Goal: Information Seeking & Learning: Learn about a topic

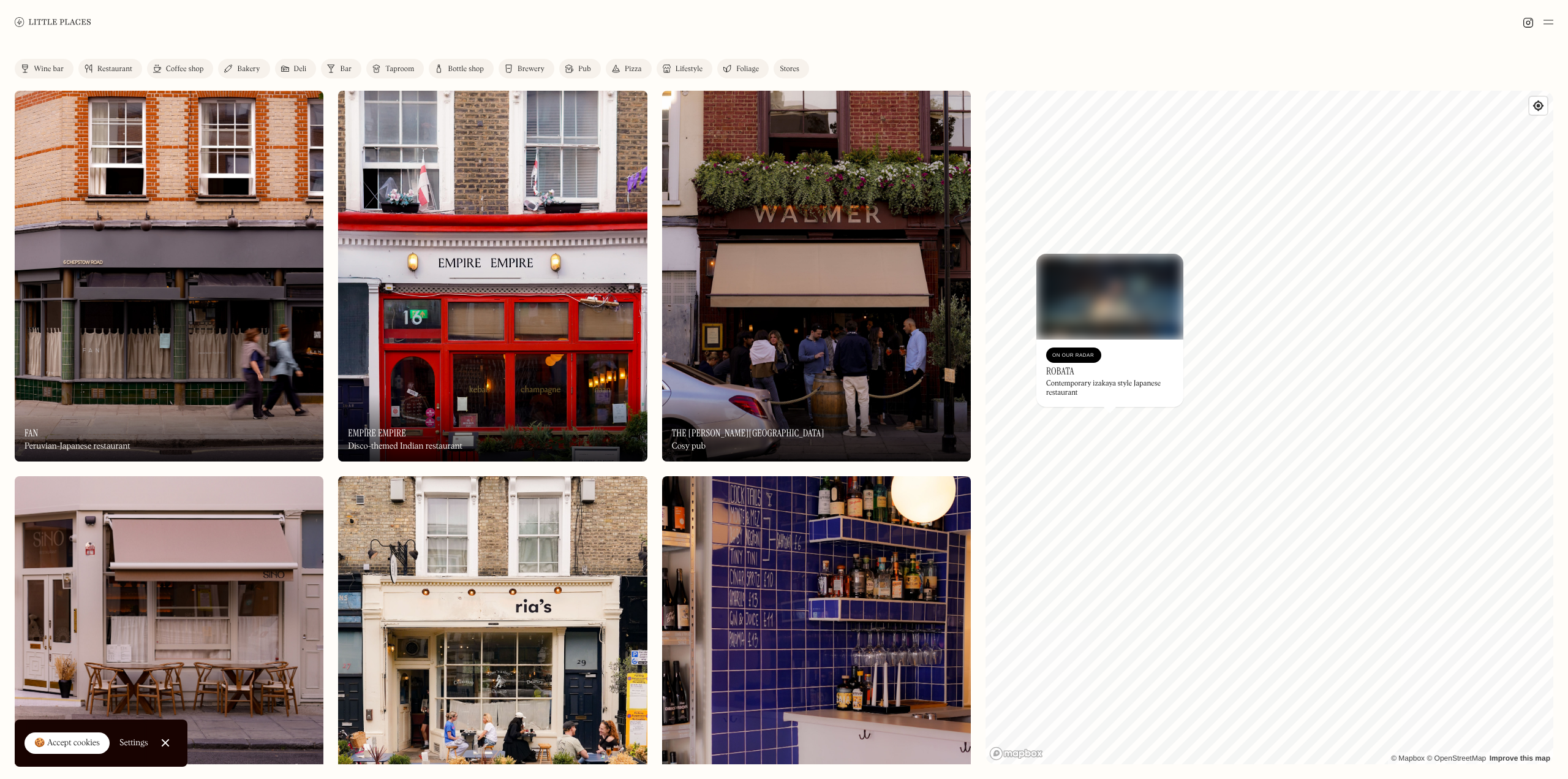
click at [1105, 374] on div "On Our Radar Robata Contemporary izakaya style Japanese restaurant" at bounding box center [1110, 373] width 147 height 68
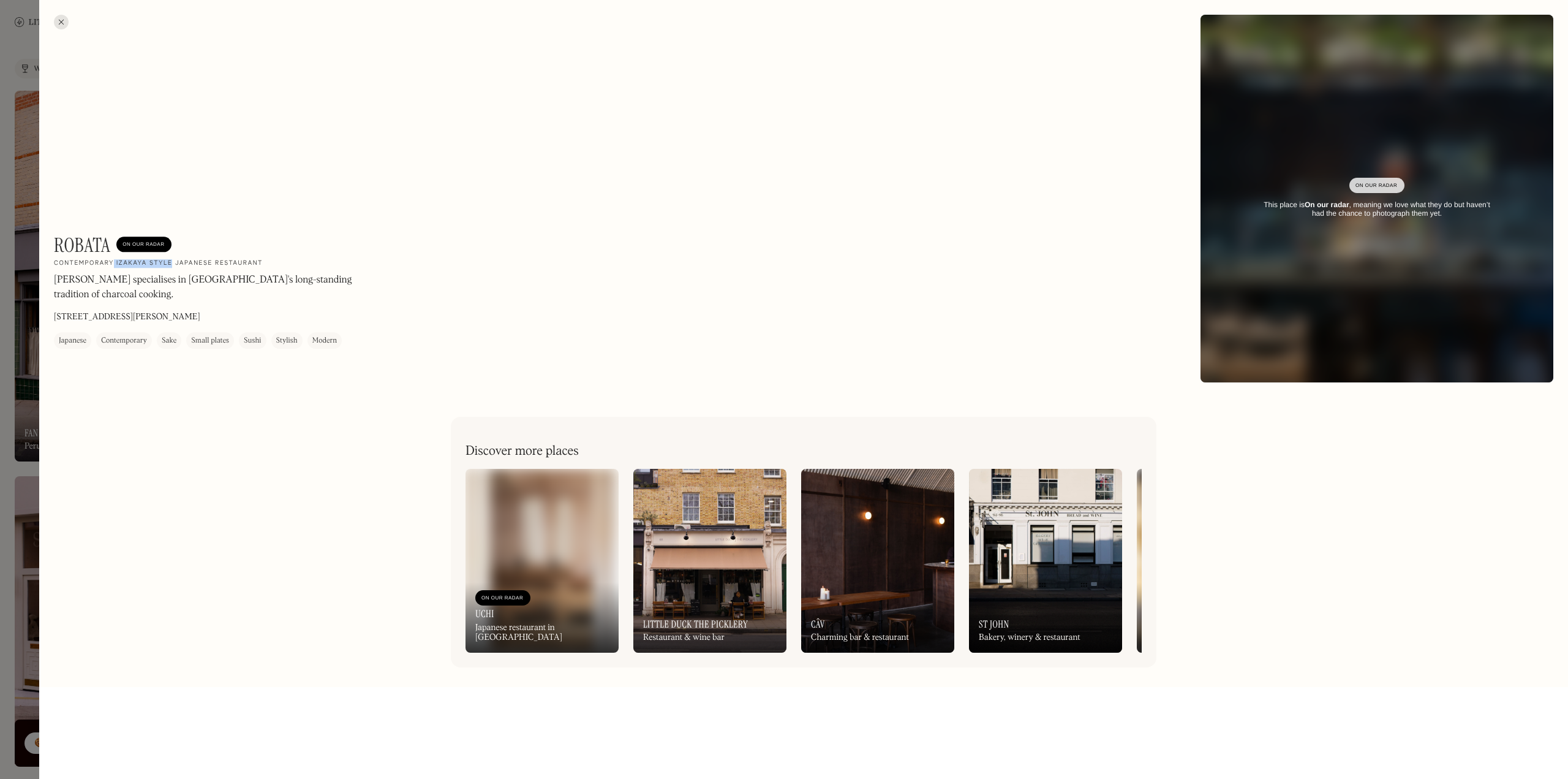
drag, startPoint x: 114, startPoint y: 263, endPoint x: 172, endPoint y: 263, distance: 58.0
click at [172, 263] on h2 "Contemporary izakaya style Japanese restaurant" at bounding box center [158, 264] width 209 height 9
copy h2 "izakaya style"
click at [62, 19] on div at bounding box center [61, 22] width 15 height 15
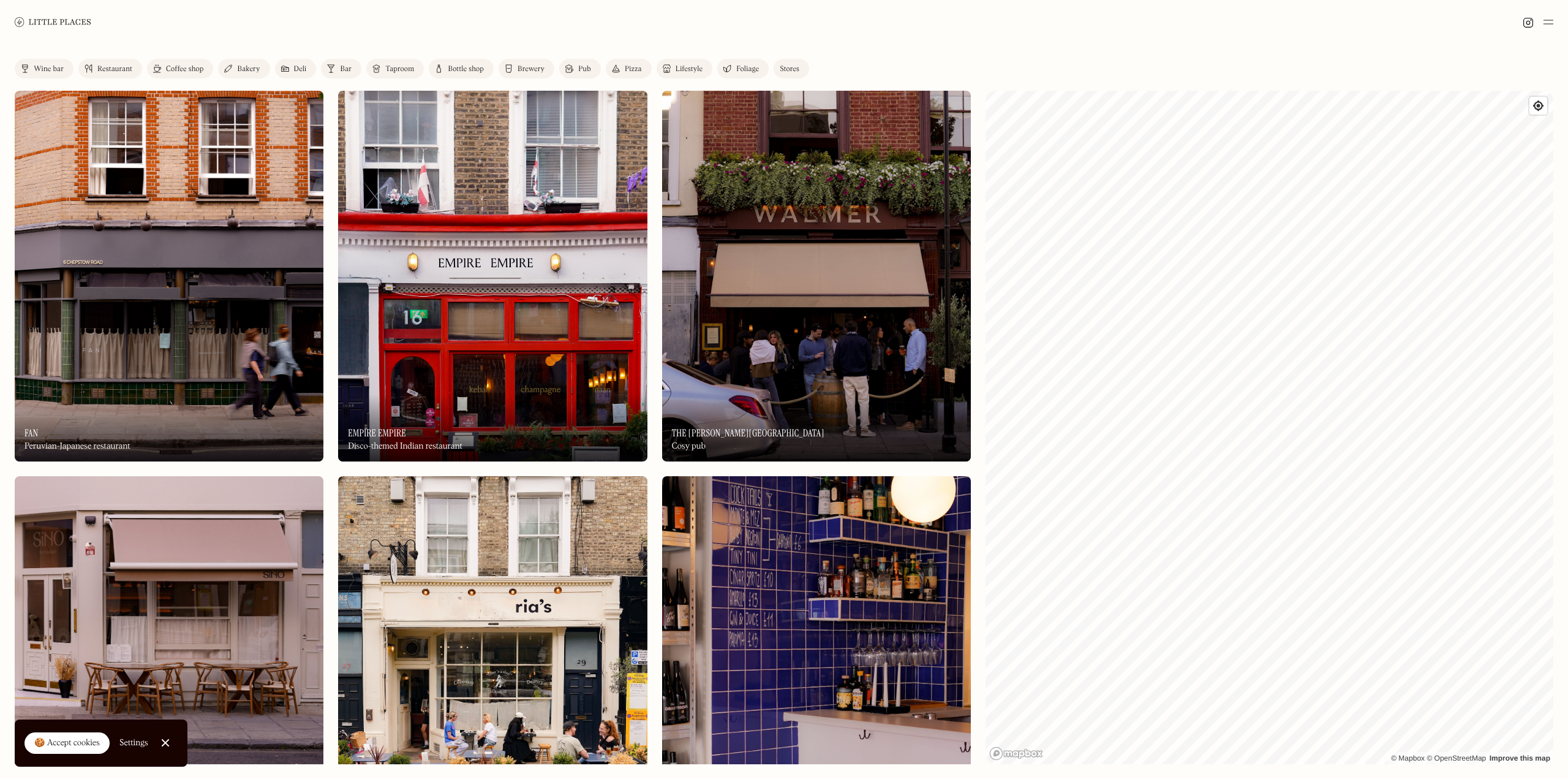
click at [982, 496] on div "Label Wine bar Restaurant Coffee shop Bakery Deli Bar Taproom Bottle shop Brewe…" at bounding box center [784, 411] width 1568 height 735
click at [166, 740] on link "Close Cookie Popup" at bounding box center [166, 743] width 25 height 25
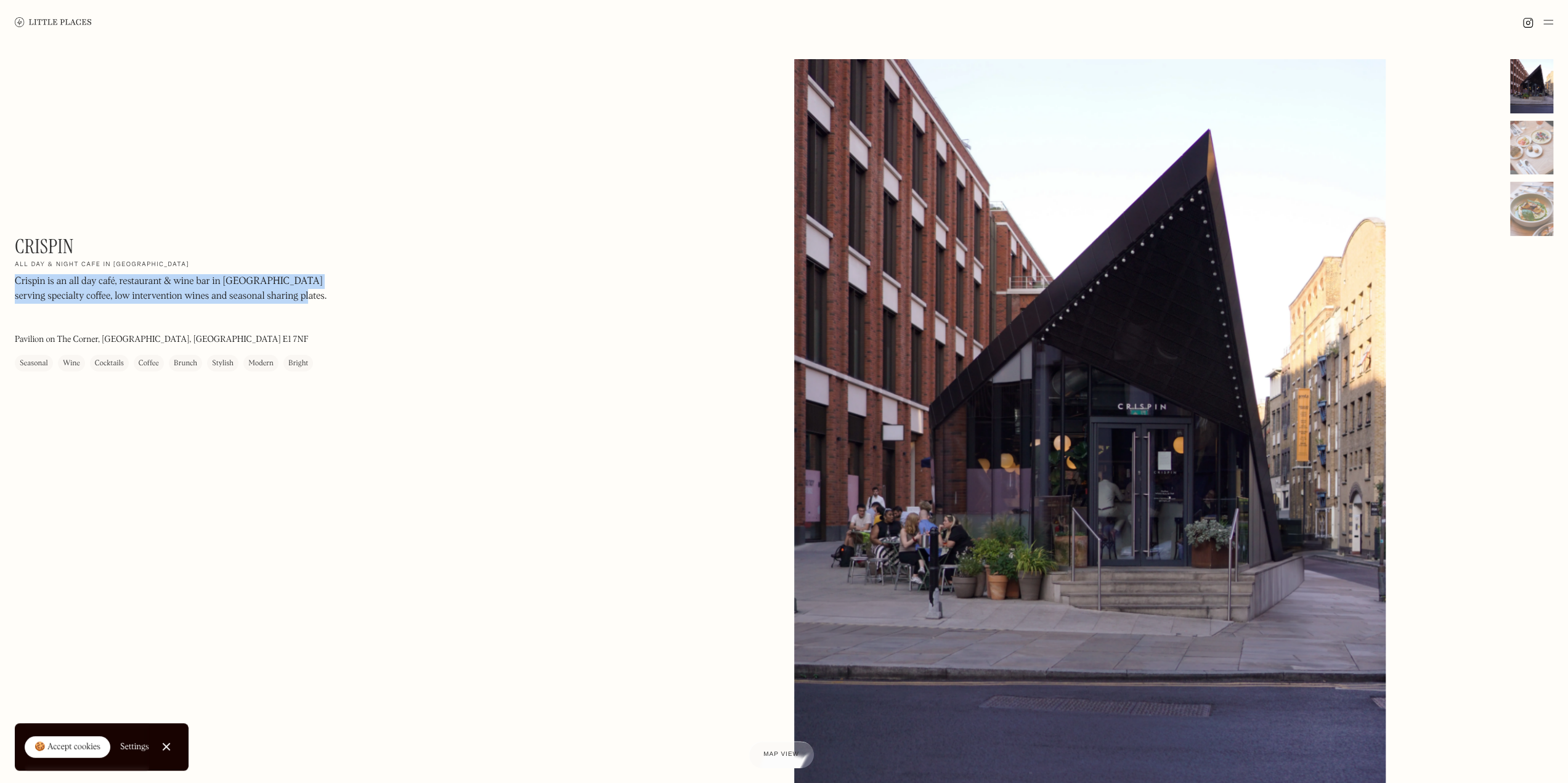
drag, startPoint x: 16, startPoint y: 281, endPoint x: 276, endPoint y: 296, distance: 260.4
click at [276, 296] on p "Crispin is an all day café, restaurant & wine bar in Spitalfields serving speci…" at bounding box center [181, 290] width 333 height 30
copy p "Crispin is an all day café, restaurant & wine bar in Spitalfields serving speci…"
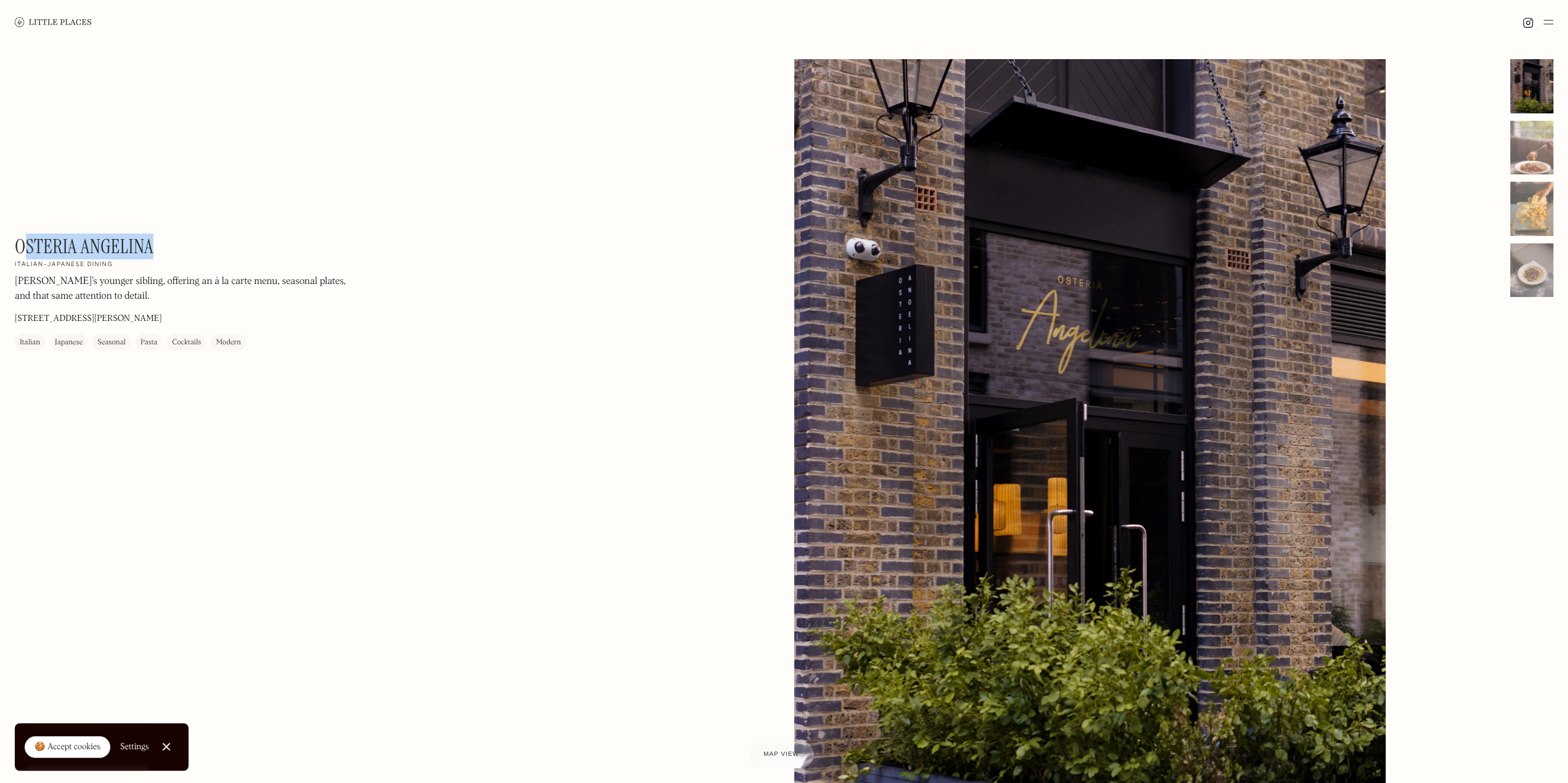
drag, startPoint x: 164, startPoint y: 249, endPoint x: 29, endPoint y: 249, distance: 135.0
click at [29, 249] on div "Osteria Angelina On Our Radar Italian-Japanese dining Angelina’s younger siblin…" at bounding box center [181, 292] width 333 height 116
click at [83, 284] on p "Angelina’s younger sibling, offering an à la carte menu, seasonal plates, and t…" at bounding box center [181, 290] width 333 height 30
drag, startPoint x: 129, startPoint y: 296, endPoint x: 16, endPoint y: 281, distance: 114.0
click at [16, 281] on p "Angelina’s younger sibling, offering an à la carte menu, seasonal plates, and t…" at bounding box center [181, 290] width 333 height 30
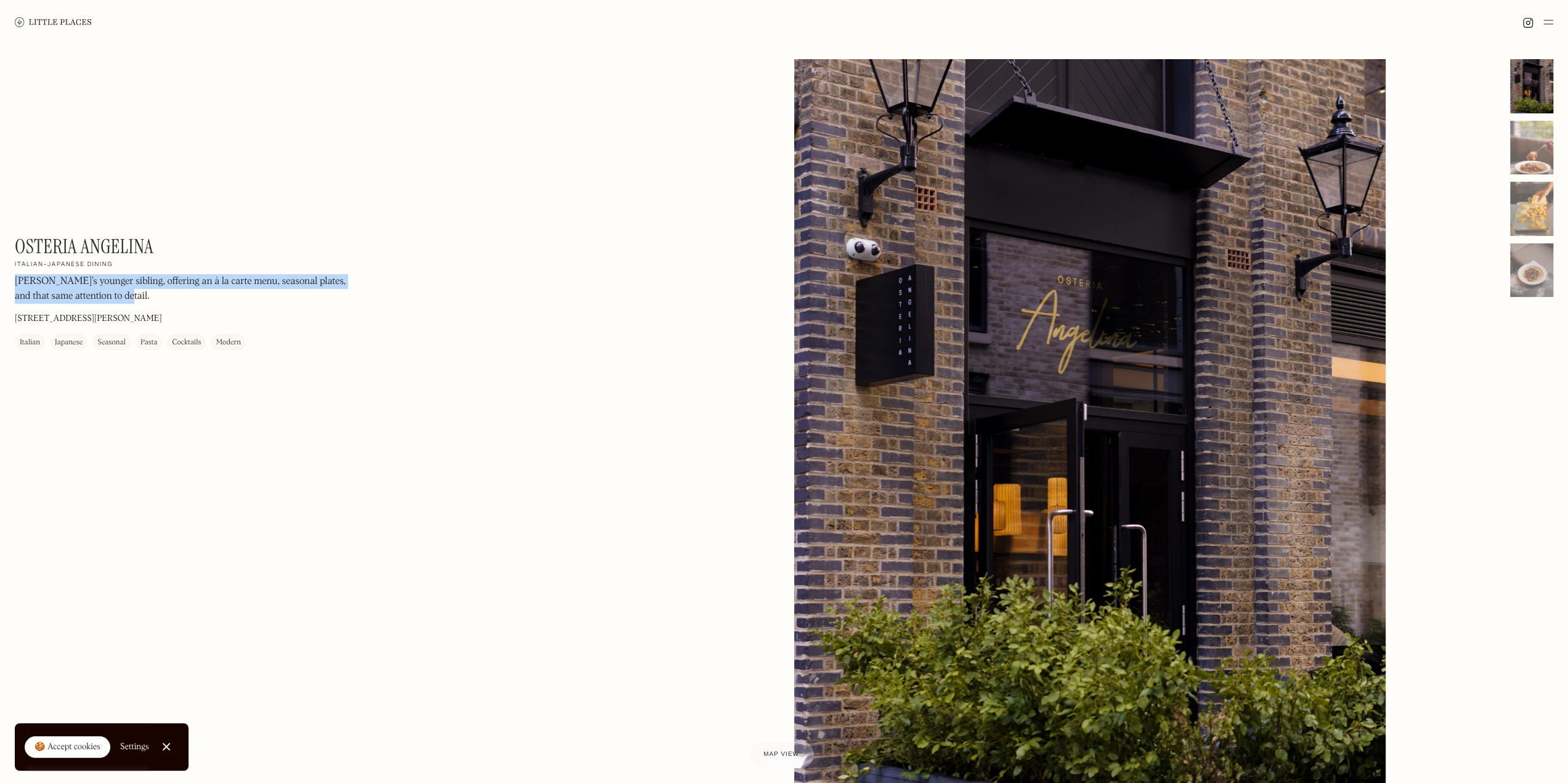
copy p "Angelina’s younger sibling, offering an à la carte menu, seasonal plates, and t…"
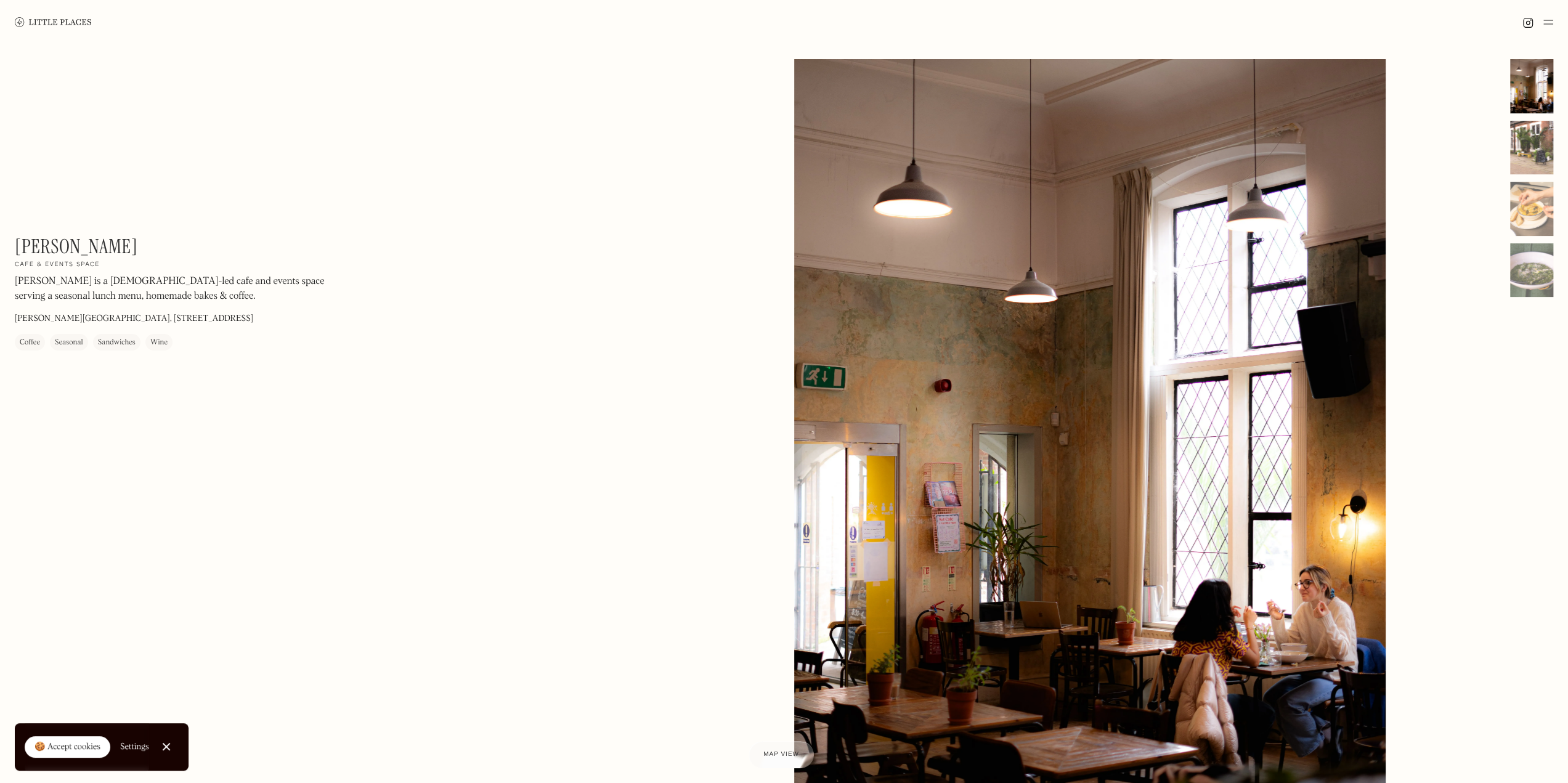
click at [1527, 151] on div at bounding box center [1531, 148] width 43 height 54
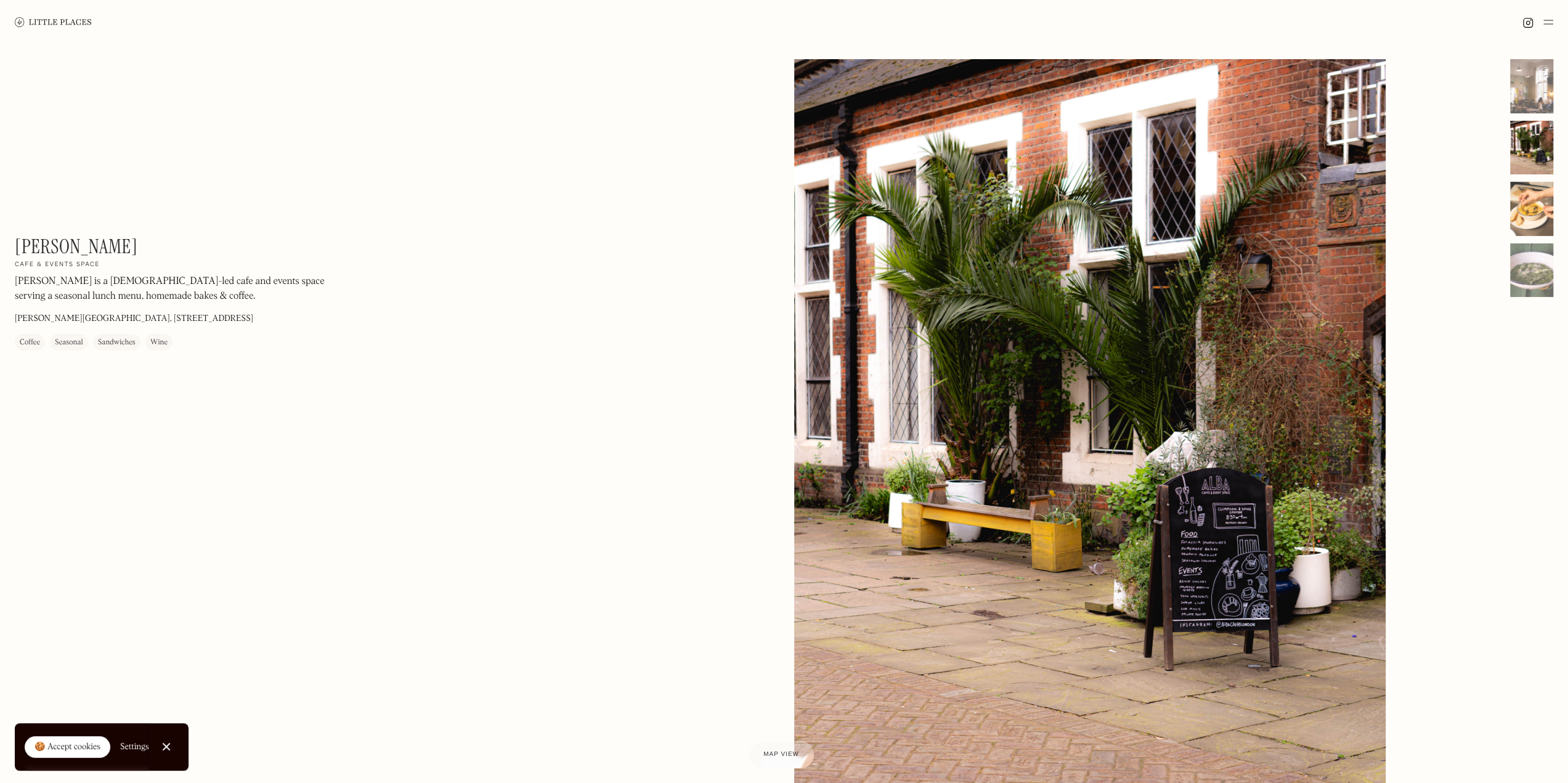
click at [1530, 199] on div at bounding box center [1531, 209] width 43 height 54
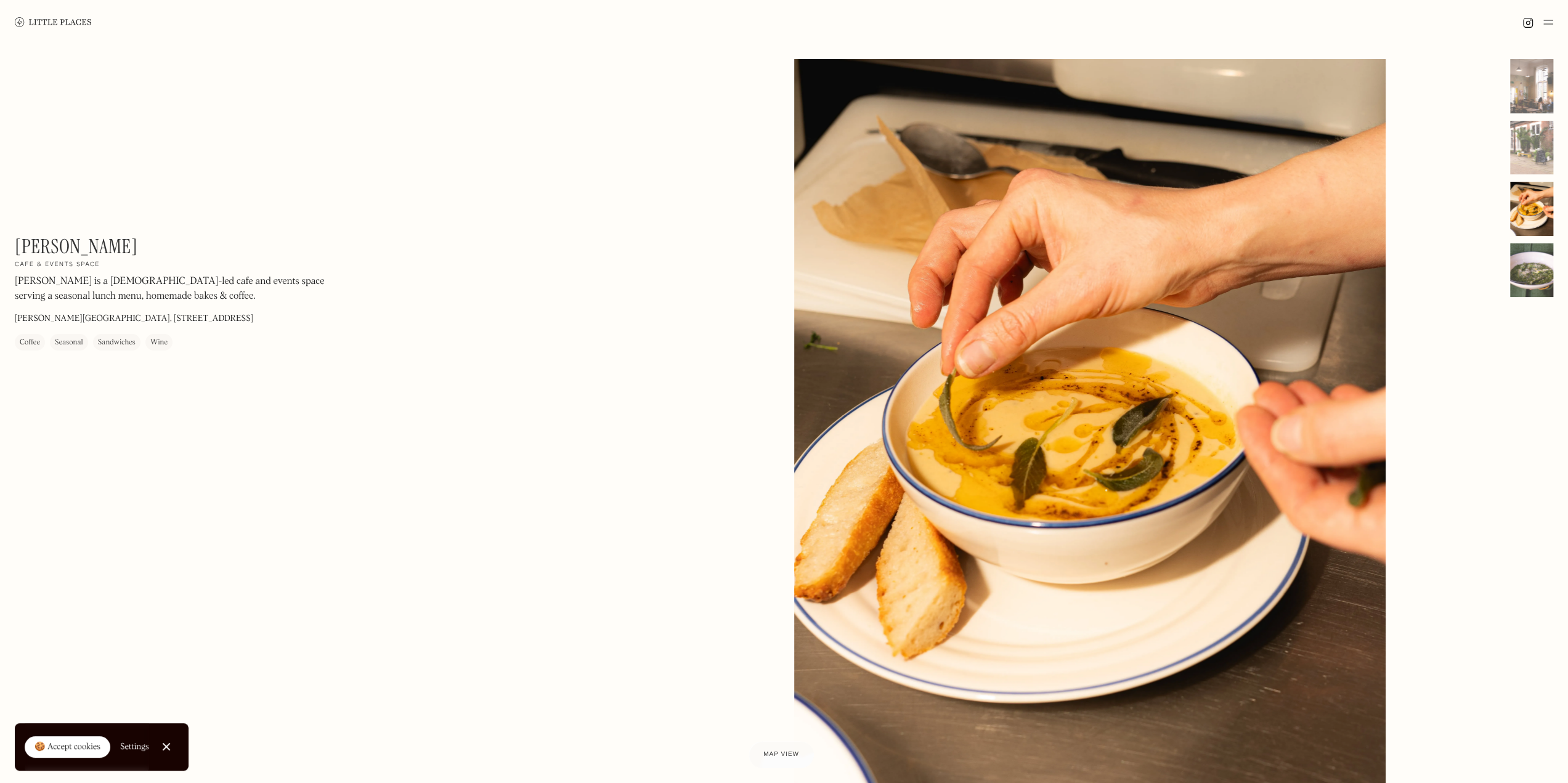
click at [1538, 247] on div at bounding box center [1531, 270] width 43 height 54
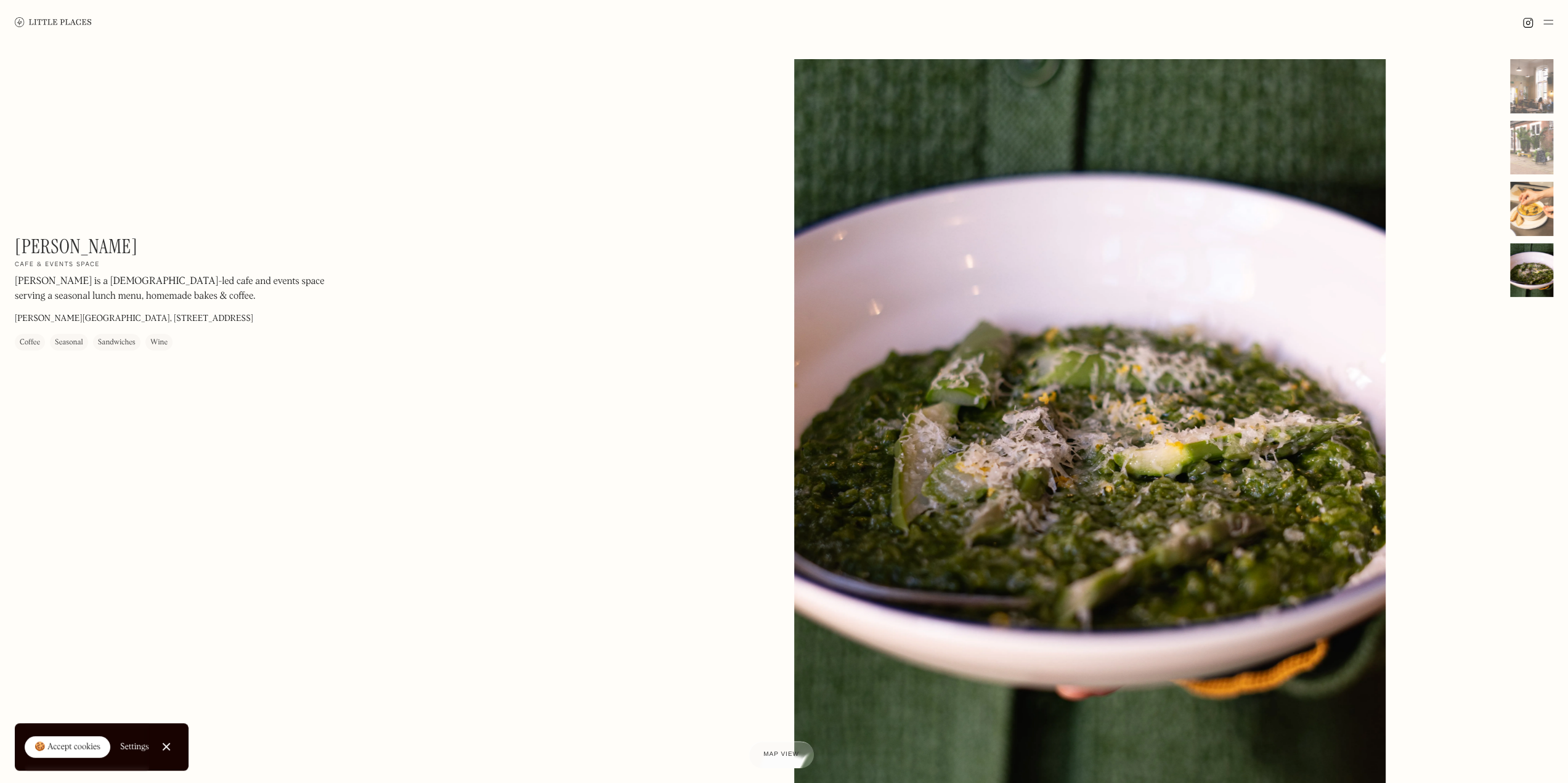
click at [1524, 201] on div at bounding box center [1531, 209] width 43 height 54
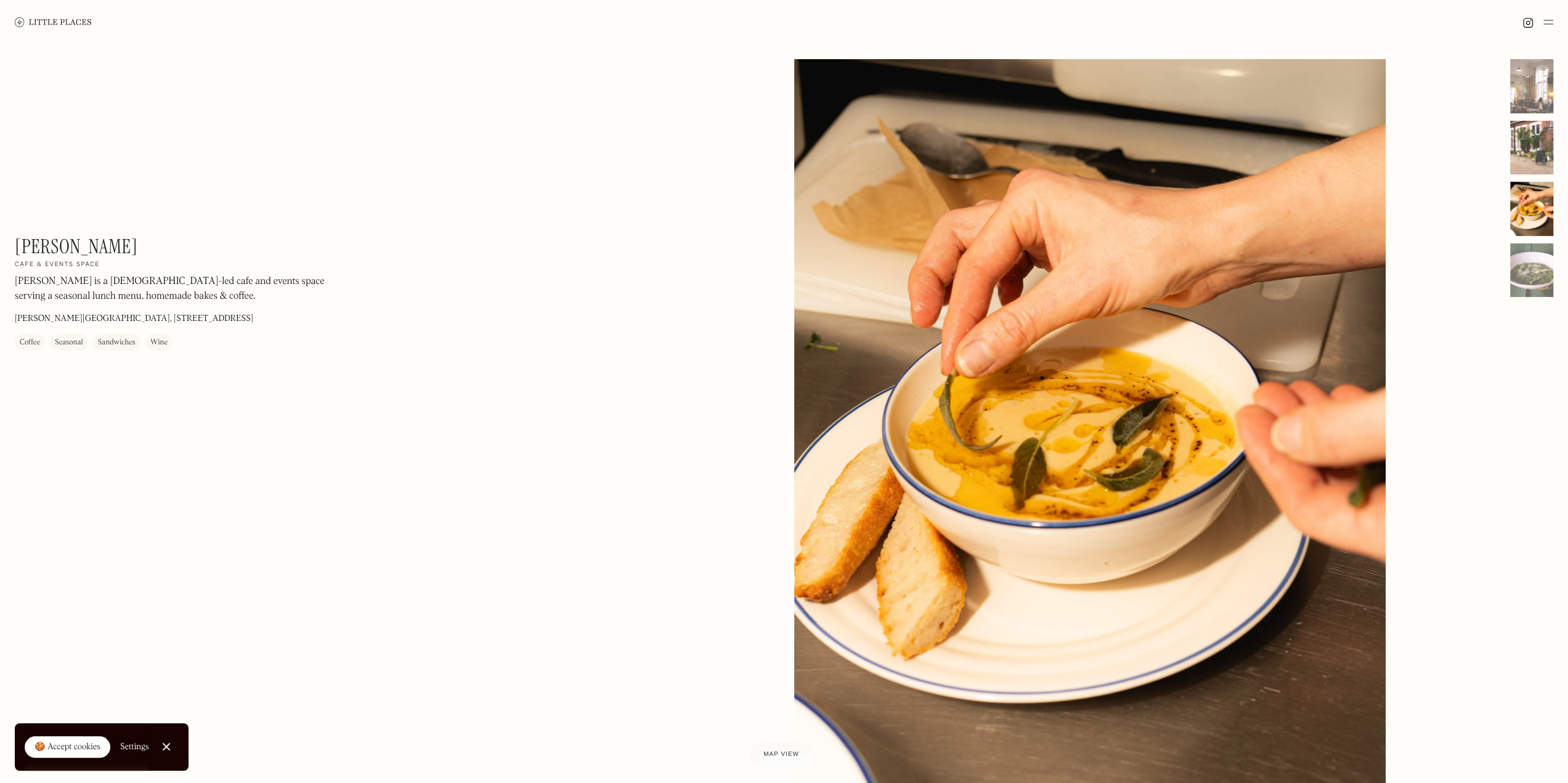
click at [1528, 145] on div at bounding box center [1531, 148] width 43 height 54
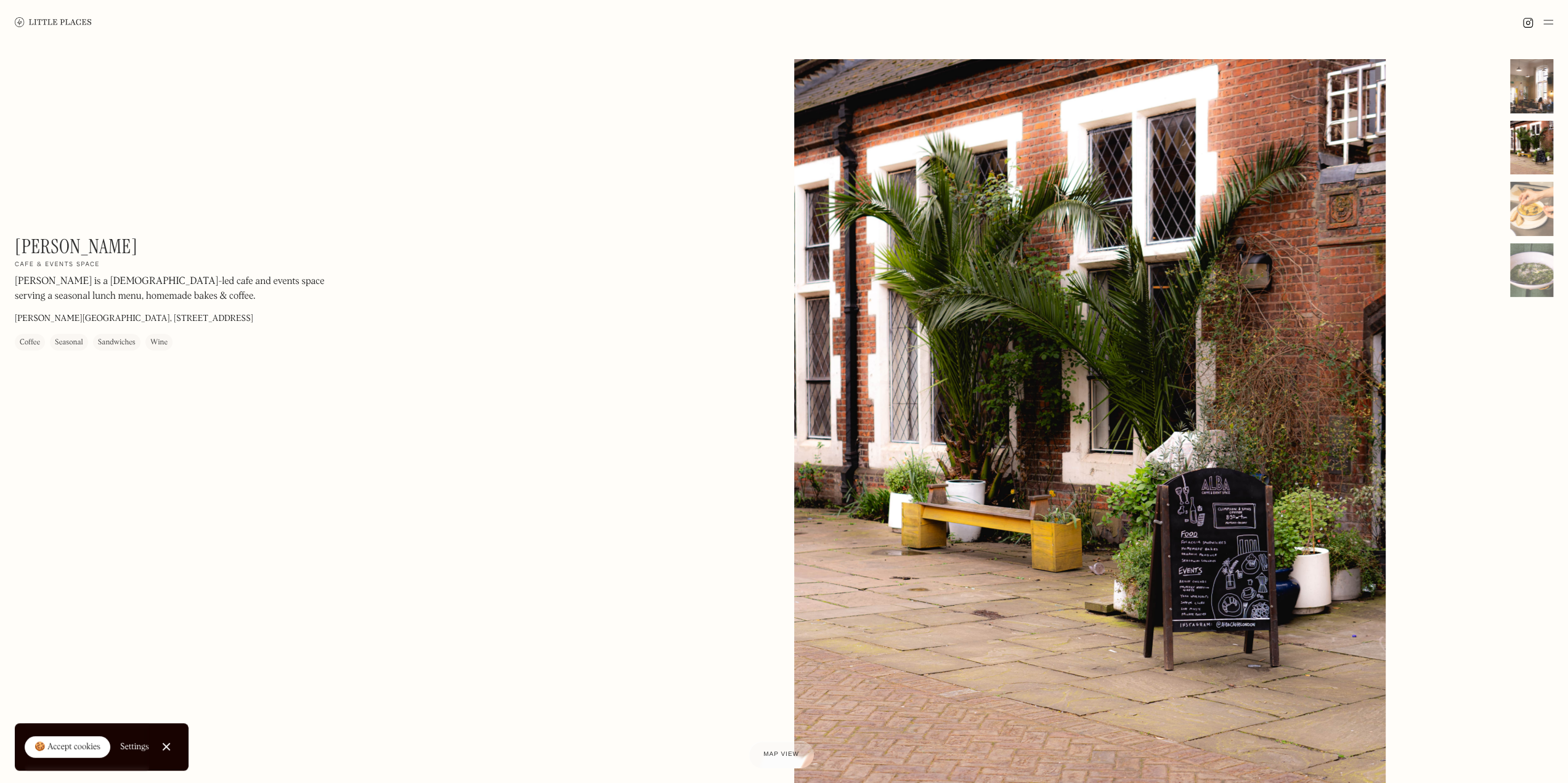
click at [1519, 74] on div at bounding box center [1531, 86] width 43 height 54
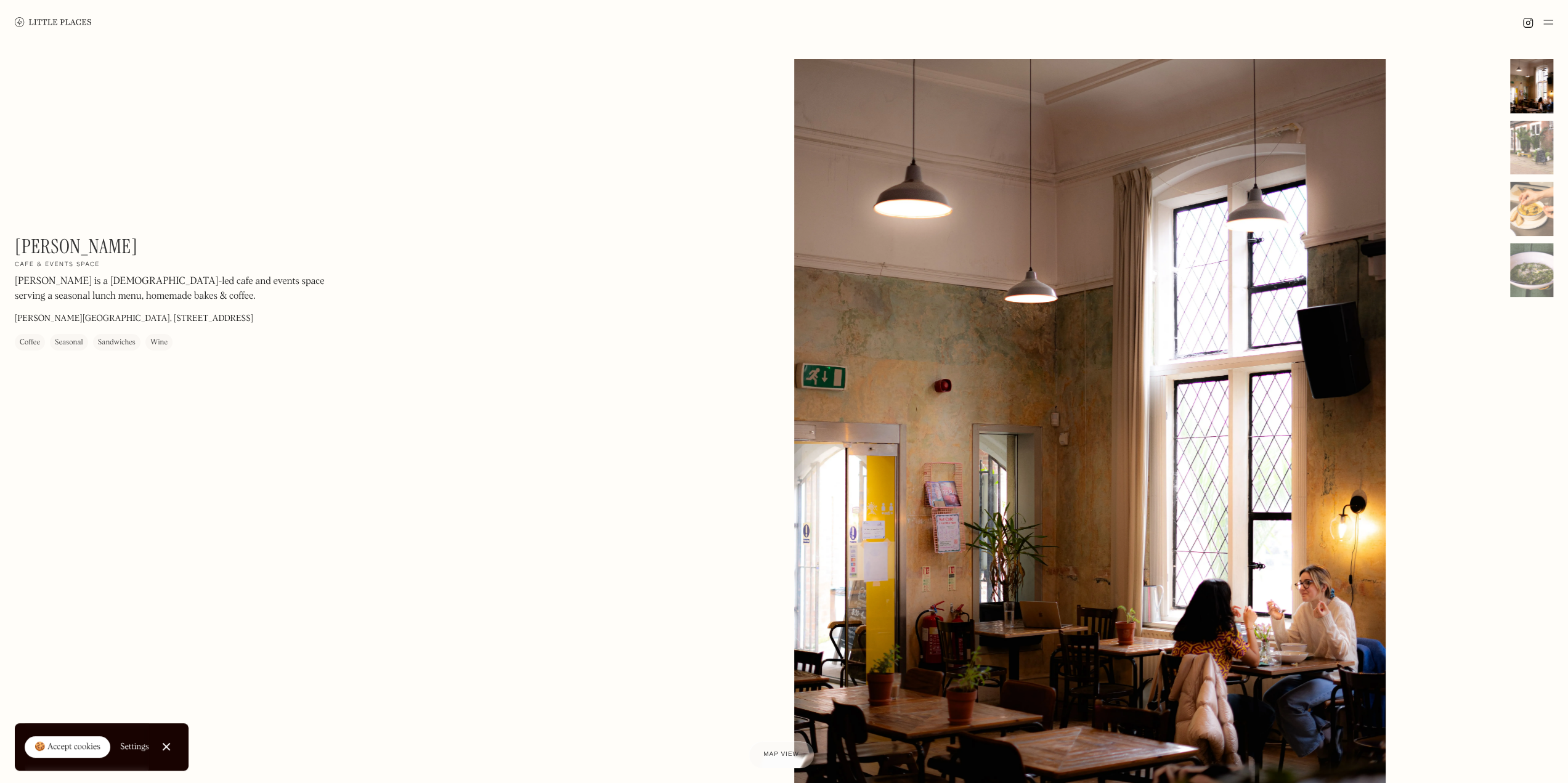
click at [277, 360] on div "Alba On Our Radar Cafe & events space Alba is a [DEMOGRAPHIC_DATA]-led cafe and…" at bounding box center [395, 299] width 760 height 130
